Goal: Information Seeking & Learning: Learn about a topic

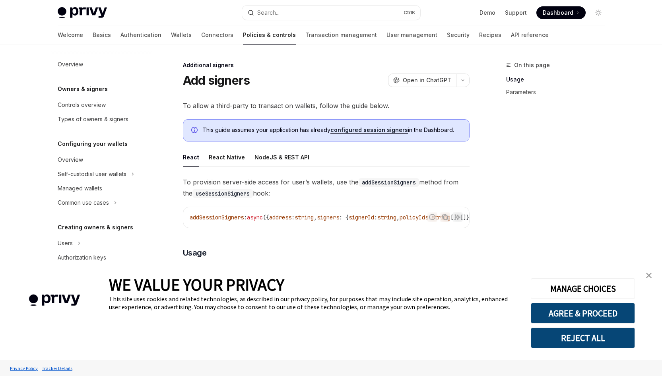
type textarea "*"
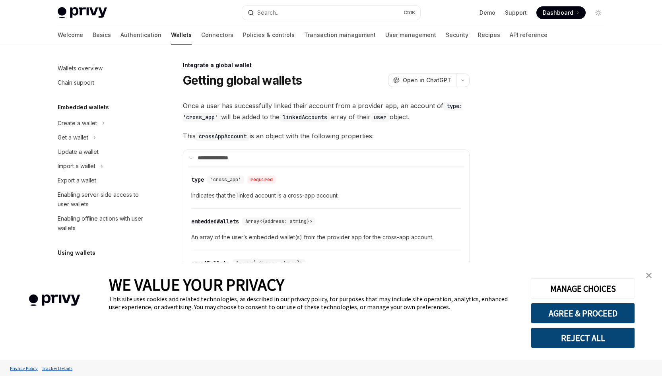
scroll to position [407, 0]
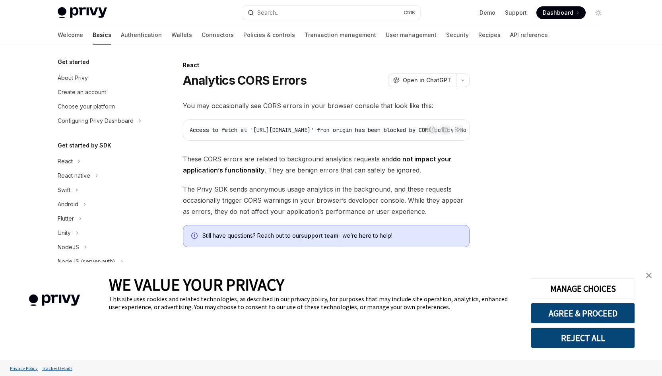
type textarea "*"
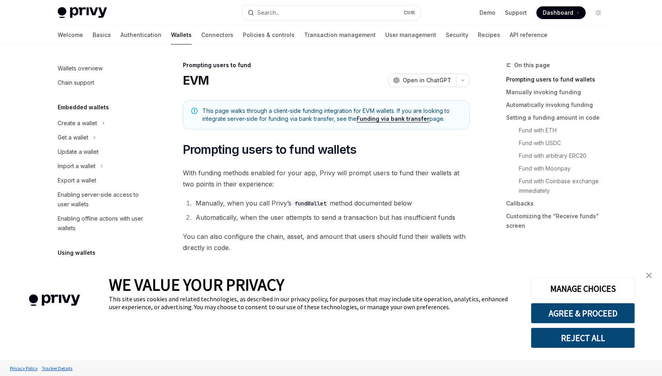
scroll to position [242, 0]
